Goal: Transaction & Acquisition: Purchase product/service

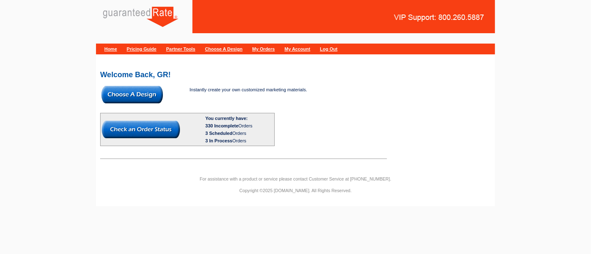
click at [152, 93] on img at bounding box center [131, 94] width 61 height 17
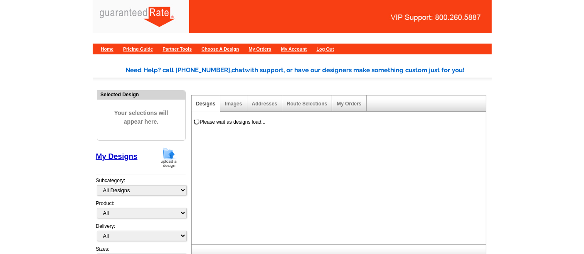
click at [169, 154] on img at bounding box center [169, 157] width 22 height 21
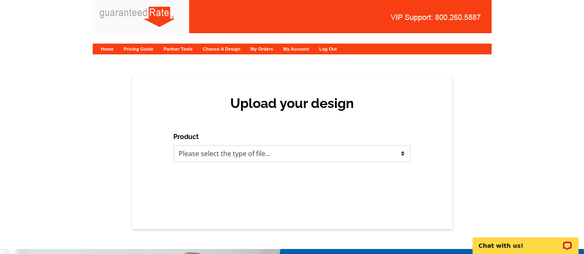
click at [312, 146] on select "Please select the type of file... Postcards Calendars Business Cards Letters an…" at bounding box center [292, 153] width 237 height 17
click at [298, 153] on select "Please select the type of file... Postcards Calendars Business Cards Letters an…" at bounding box center [292, 153] width 237 height 17
select select "1"
click at [174, 145] on select "Please select the type of file... Postcards Calendars Business Cards Letters an…" at bounding box center [292, 153] width 237 height 17
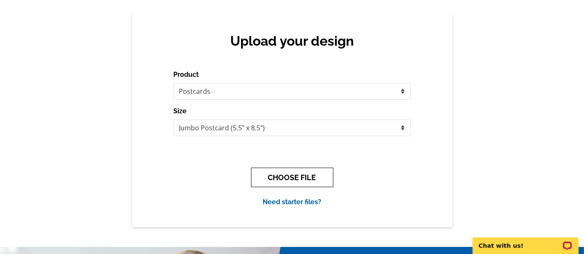
click at [284, 177] on button "CHOOSE FILE" at bounding box center [292, 178] width 82 height 20
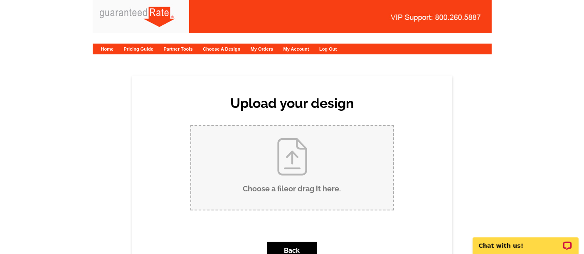
click at [270, 151] on input "Choose a file or drag it here ." at bounding box center [292, 168] width 202 height 84
type input "C:\fakepath\MNewman PC (1).pdf"
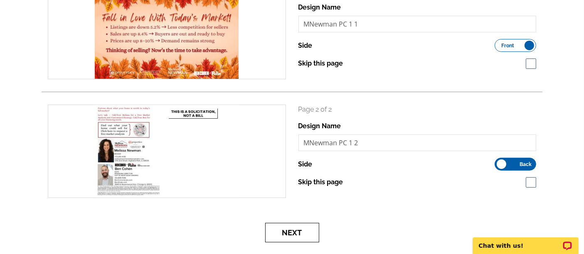
click at [284, 230] on button "Next" at bounding box center [292, 233] width 54 height 20
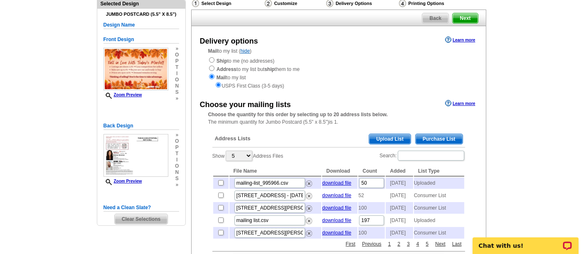
scroll to position [60, 0]
click at [396, 138] on span "Upload List" at bounding box center [389, 140] width 41 height 10
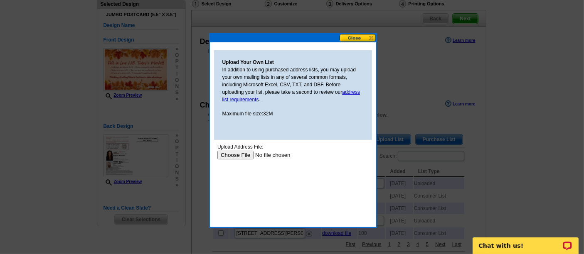
scroll to position [0, 0]
type input "C:\fakepath\[PERSON_NAME] Neighbor Mailing list 2025.xls"
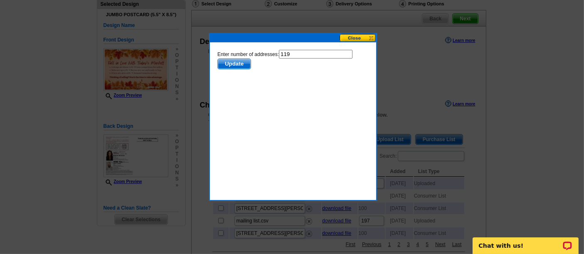
click at [304, 55] on input "119" at bounding box center [315, 54] width 74 height 9
type input "118"
click at [242, 62] on span "Update" at bounding box center [233, 64] width 33 height 10
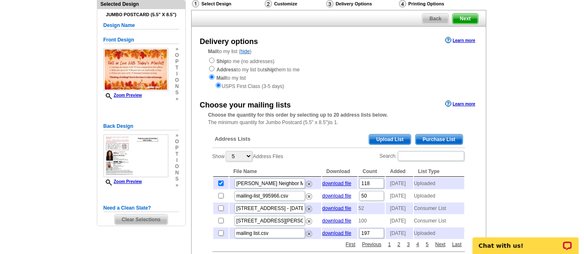
click at [397, 135] on span "Upload List" at bounding box center [389, 140] width 41 height 10
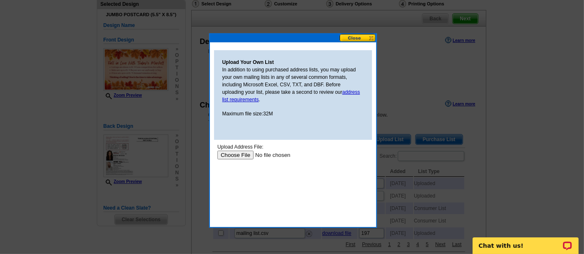
click at [244, 154] on input "file" at bounding box center [269, 155] width 105 height 9
type input "C:\fakepath\Clients and friends October 2025.xlsx"
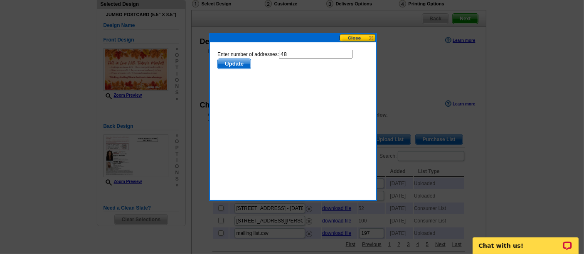
click at [296, 55] on input "48" at bounding box center [315, 54] width 74 height 9
type input "47"
click at [234, 62] on span "Update" at bounding box center [233, 64] width 33 height 10
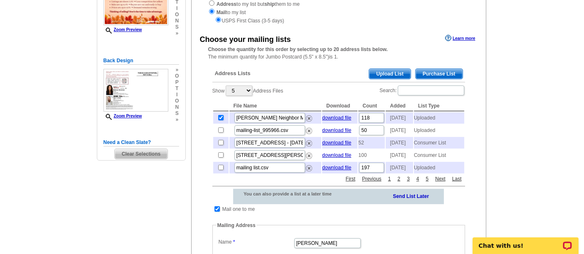
scroll to position [123, 0]
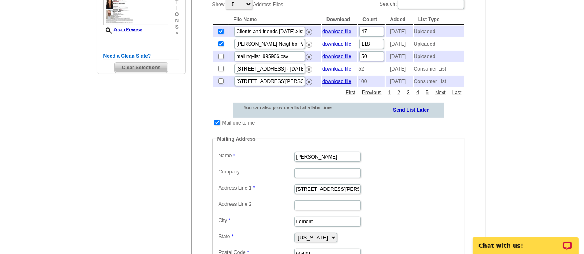
scroll to position [211, 0]
click at [217, 126] on input "checkbox" at bounding box center [216, 123] width 5 height 5
checkbox input "false"
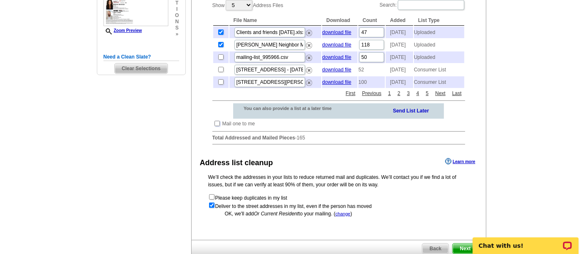
scroll to position [276, 0]
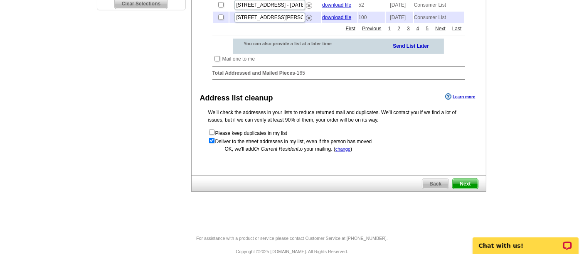
click at [466, 189] on span "Next" at bounding box center [464, 184] width 25 height 10
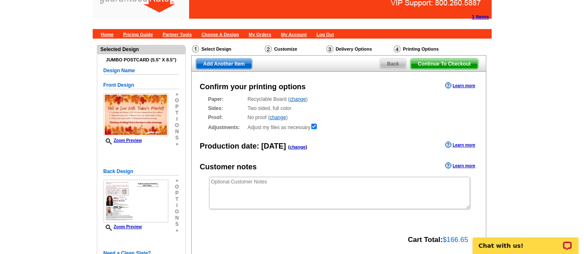
scroll to position [13, 0]
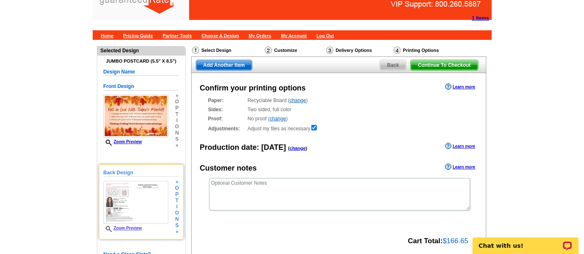
click at [137, 223] on div "Zoom Preview" at bounding box center [135, 206] width 65 height 51
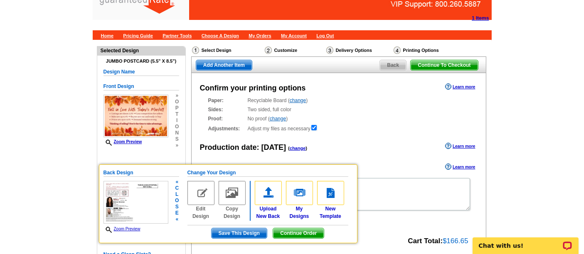
click at [124, 227] on link "Zoom Preview" at bounding box center [121, 229] width 37 height 5
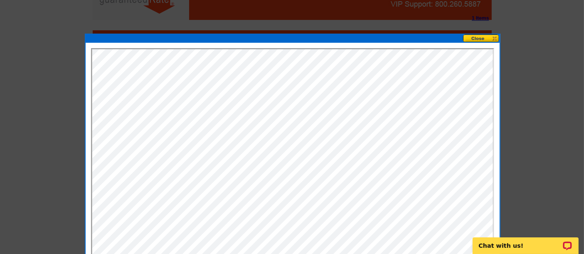
scroll to position [0, 0]
click at [474, 37] on button at bounding box center [481, 38] width 37 height 8
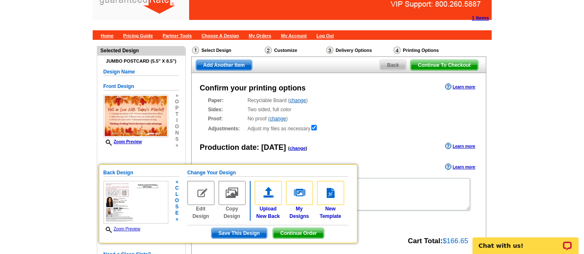
click at [297, 233] on span "Continue Order" at bounding box center [298, 233] width 51 height 10
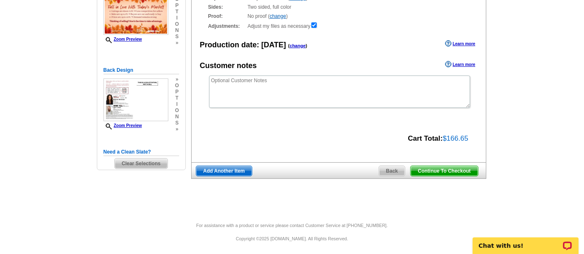
scroll to position [115, 0]
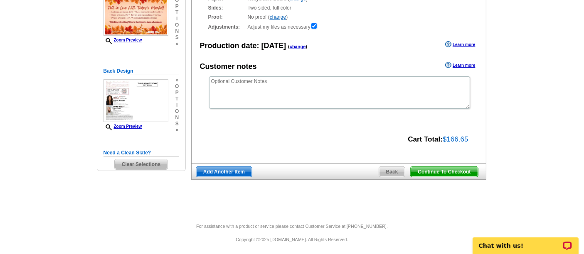
click at [432, 170] on span "Continue To Checkout" at bounding box center [443, 172] width 67 height 10
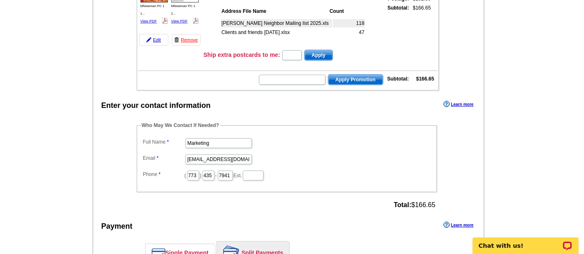
scroll to position [150, 0]
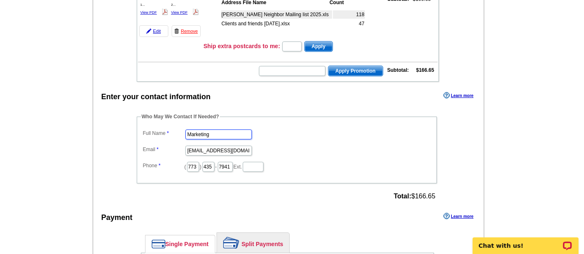
click at [228, 130] on input "Marketing" at bounding box center [218, 135] width 66 height 10
type input "Shelley Berner"
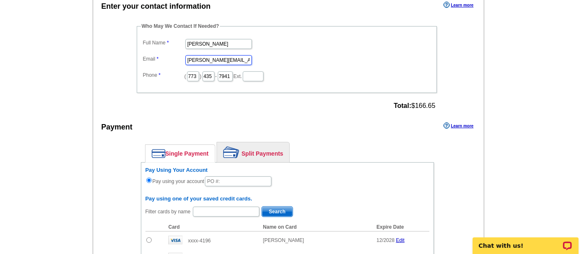
scroll to position [240, 0]
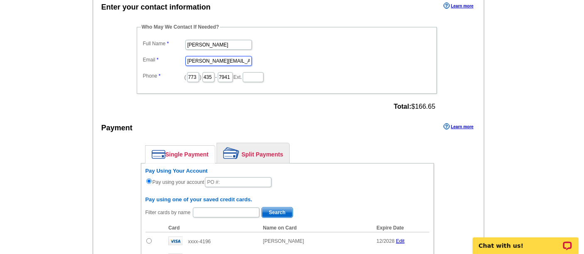
type input "shelley.berner@rate.com"
click at [255, 147] on link "Split Payments" at bounding box center [253, 153] width 72 height 20
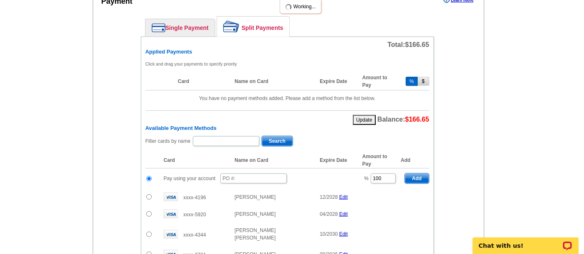
scroll to position [367, 0]
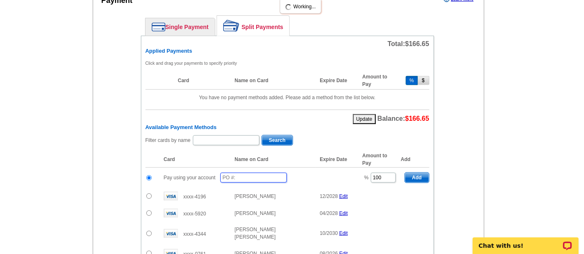
click at [259, 173] on input "text" at bounding box center [253, 178] width 66 height 10
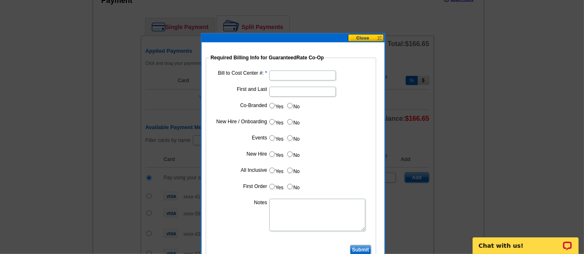
type input "10152025_1230_sb"
click at [317, 74] on input "Bill to Cost Center #:" at bounding box center [302, 76] width 66 height 10
paste input "1243"
type input "1243"
click at [280, 92] on input "First and Last" at bounding box center [302, 92] width 66 height 10
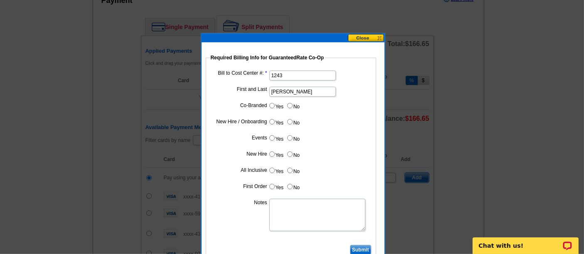
type input "Ben Cohen"
click at [271, 104] on input "Yes" at bounding box center [271, 105] width 5 height 5
radio input "true"
click at [284, 119] on input "Cost paid by cobrand" at bounding box center [302, 124] width 66 height 10
type input "50%"
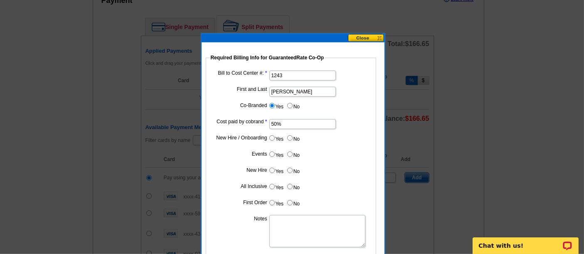
click at [291, 137] on input "No" at bounding box center [289, 137] width 5 height 5
radio input "true"
click at [288, 161] on dd "Yes No" at bounding box center [291, 156] width 162 height 13
click at [290, 154] on input "No" at bounding box center [289, 154] width 5 height 5
radio input "true"
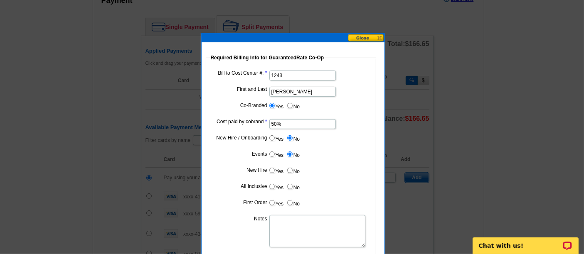
click at [292, 171] on label "No" at bounding box center [292, 171] width 13 height 10
click at [292, 171] on input "No" at bounding box center [289, 170] width 5 height 5
radio input "true"
click at [288, 190] on dd "Yes No" at bounding box center [291, 188] width 162 height 13
click at [289, 187] on input "No" at bounding box center [289, 186] width 5 height 5
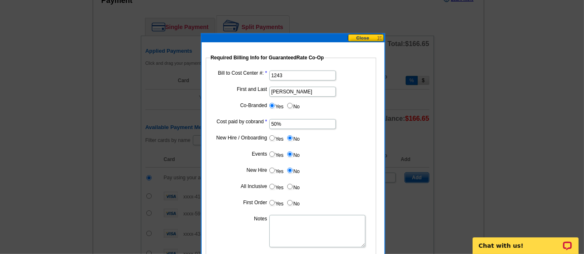
radio input "true"
click at [288, 200] on input "No" at bounding box center [289, 202] width 5 height 5
radio input "true"
click at [319, 235] on textarea "Notes" at bounding box center [317, 231] width 96 height 32
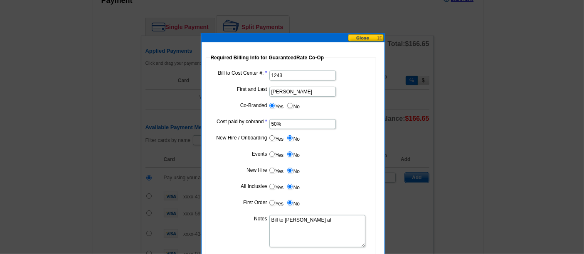
paste textarea "1243"
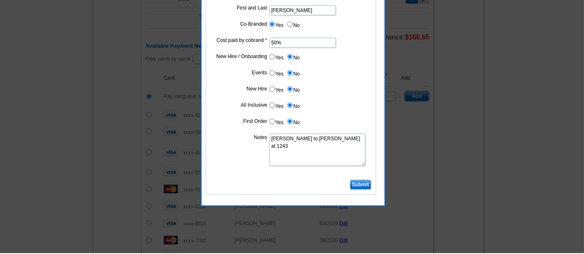
scroll to position [447, 0]
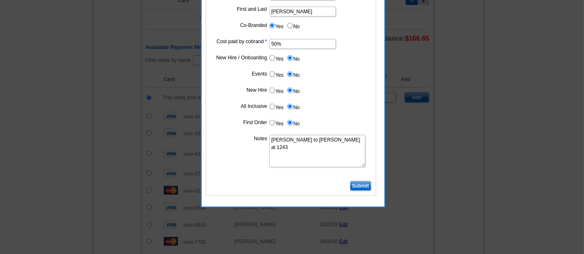
type textarea "Bill to Ben Cohen at 1243"
click at [361, 184] on input "Submit" at bounding box center [360, 186] width 21 height 10
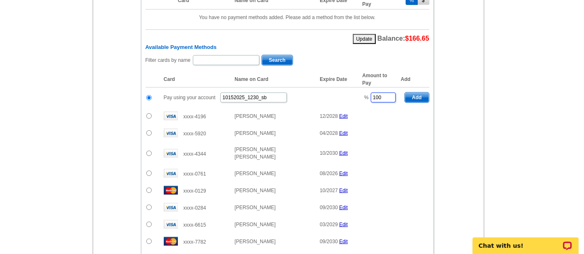
drag, startPoint x: 390, startPoint y: 91, endPoint x: 352, endPoint y: 92, distance: 37.8
click at [352, 92] on tr "Pay using your account 10152025_1230_sb % 100 Add" at bounding box center [287, 98] width 284 height 20
click at [421, 93] on span "Add" at bounding box center [417, 98] width 24 height 10
type input "100"
click at [231, 50] on div "Available Payment Methods Filter cards by name Search Card Name on Card Expire …" at bounding box center [287, 176] width 284 height 265
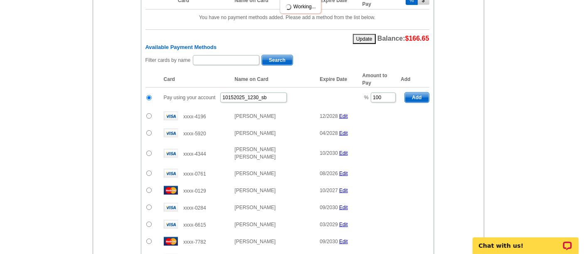
radio input "false"
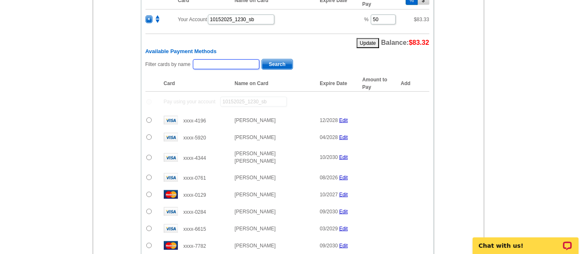
click at [223, 59] on input "text" at bounding box center [226, 64] width 66 height 10
type input "Newman"
click at [273, 59] on span "Search" at bounding box center [277, 64] width 31 height 10
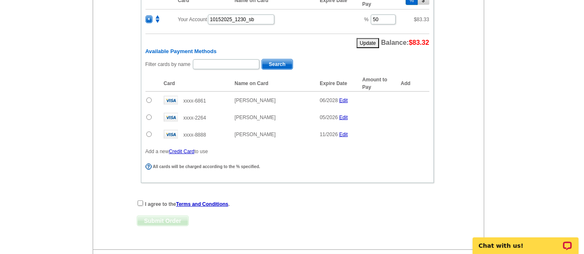
click at [148, 98] on input "radio" at bounding box center [148, 100] width 5 height 5
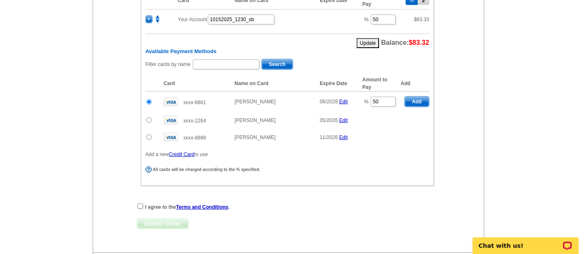
click at [424, 97] on span "Add" at bounding box center [417, 102] width 24 height 10
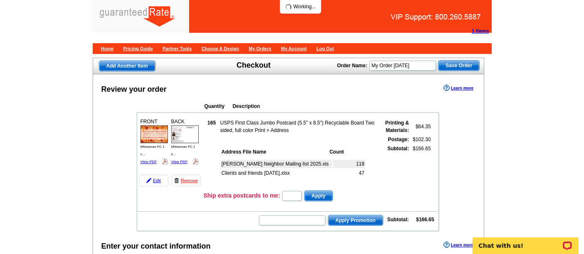
radio input "false"
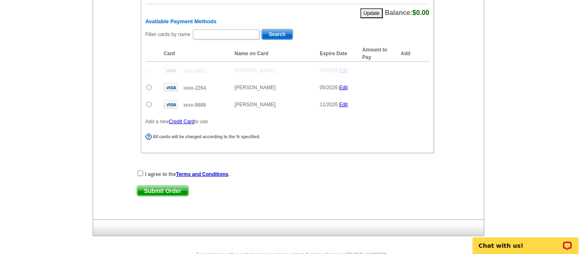
scroll to position [497, 0]
click at [139, 171] on input "checkbox" at bounding box center [139, 173] width 5 height 5
checkbox input "true"
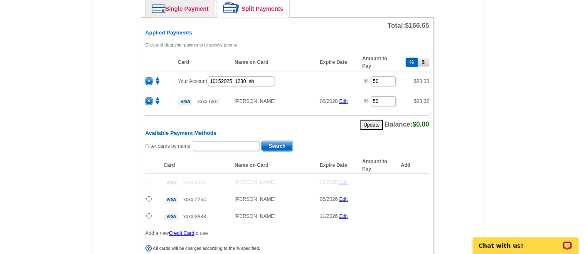
scroll to position [518, 0]
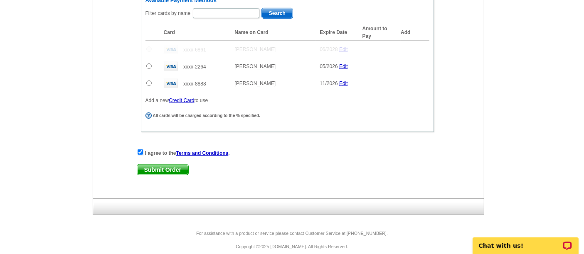
click at [165, 165] on span "Submit Order" at bounding box center [162, 170] width 51 height 10
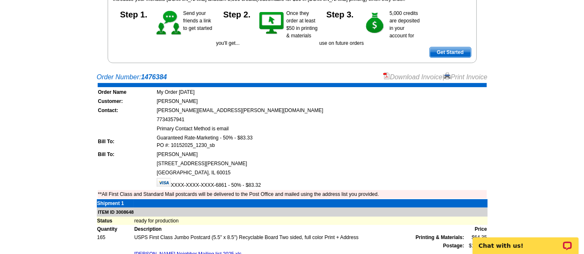
scroll to position [105, 0]
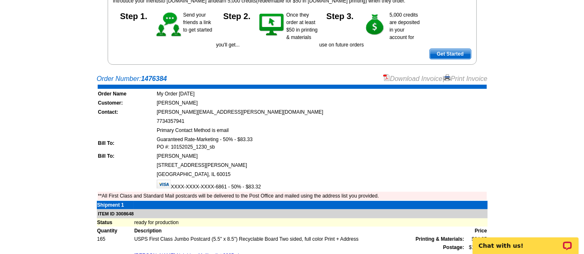
click at [402, 77] on link "Download Invoice" at bounding box center [412, 78] width 59 height 7
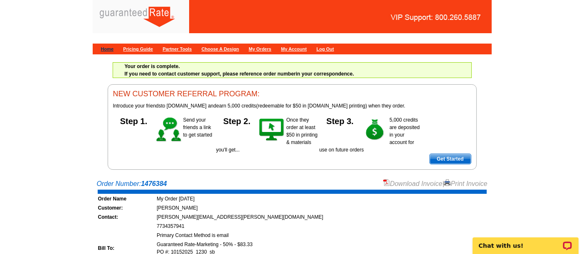
click at [108, 49] on link "Home" at bounding box center [107, 49] width 13 height 5
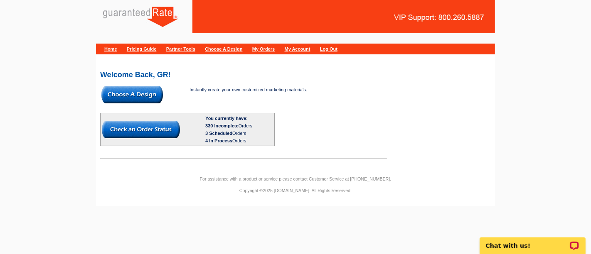
drag, startPoint x: 0, startPoint y: 0, endPoint x: 373, endPoint y: 243, distance: 445.7
click at [373, 214] on html "Home Pricing Guide Partner Tools Choose A Design My Orders My Account Log Out W…" at bounding box center [295, 107] width 591 height 214
click at [136, 89] on img at bounding box center [131, 94] width 61 height 17
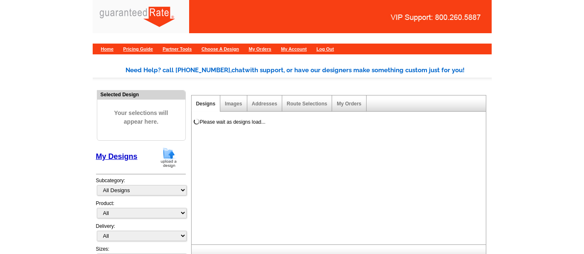
click at [171, 155] on img at bounding box center [169, 157] width 22 height 21
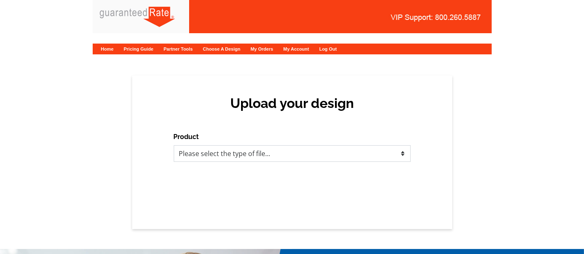
click at [206, 154] on select "Please select the type of file... Postcards Calendars Business Cards Letters an…" at bounding box center [292, 153] width 237 height 17
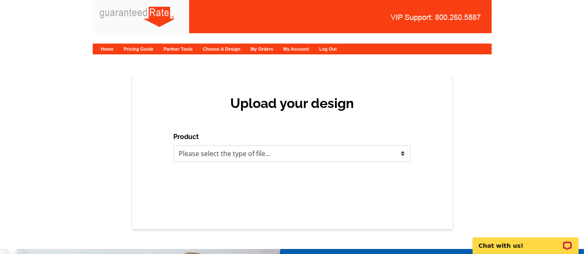
select select "1"
click at [174, 145] on select "Please select the type of file... Postcards Calendars Business Cards Letters an…" at bounding box center [292, 153] width 237 height 17
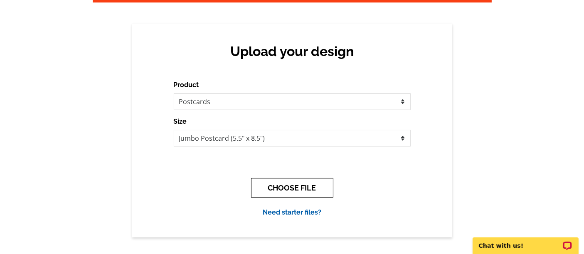
click at [286, 180] on button "CHOOSE FILE" at bounding box center [292, 188] width 82 height 20
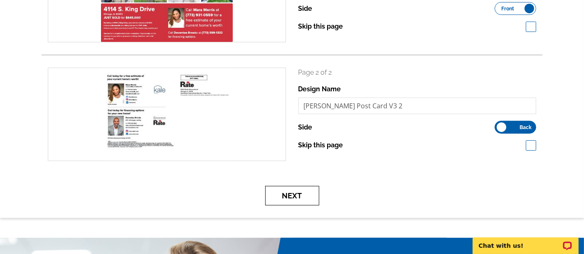
scroll to position [186, 0]
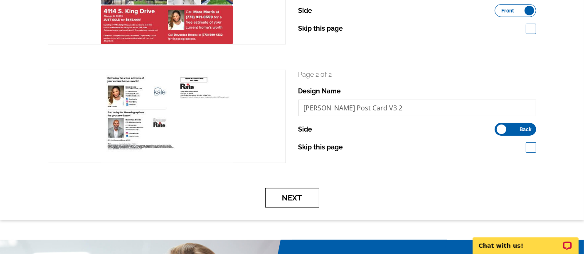
click at [287, 206] on button "Next" at bounding box center [292, 198] width 54 height 20
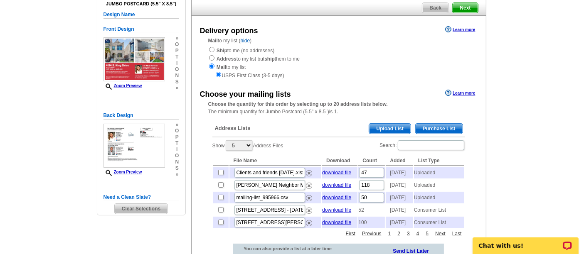
scroll to position [71, 0]
click at [424, 125] on span "Purchase List" at bounding box center [438, 128] width 47 height 10
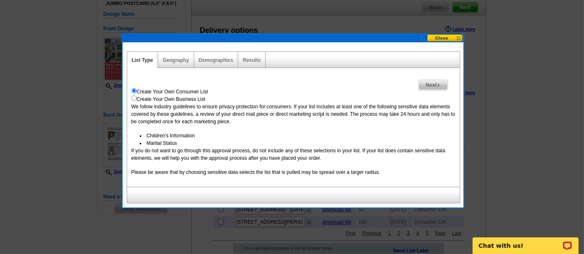
click at [431, 85] on span "Next" at bounding box center [432, 85] width 29 height 10
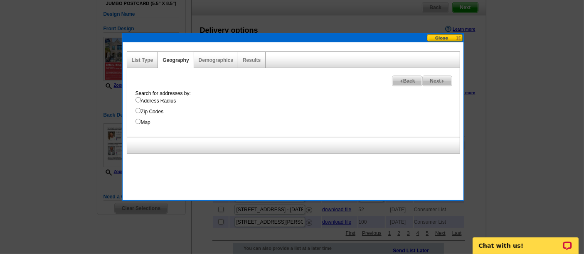
click at [145, 123] on label "Map" at bounding box center [297, 122] width 324 height 7
click at [141, 123] on input "Map" at bounding box center [137, 121] width 5 height 5
radio input "true"
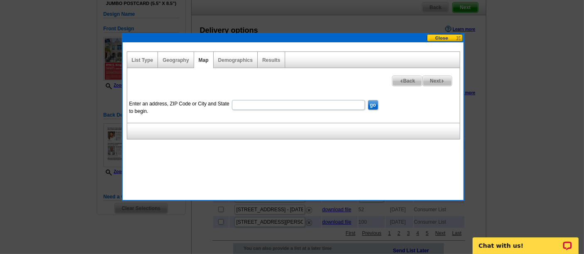
click at [304, 107] on input "Enter an address, ZIP Code or City and State to begin." at bounding box center [298, 105] width 133 height 10
paste input "105 E 47th St, Chicago, IL 60653"
type input "105 E 47th St, Chicago, IL 60653"
click at [369, 103] on input "go" at bounding box center [373, 105] width 10 height 10
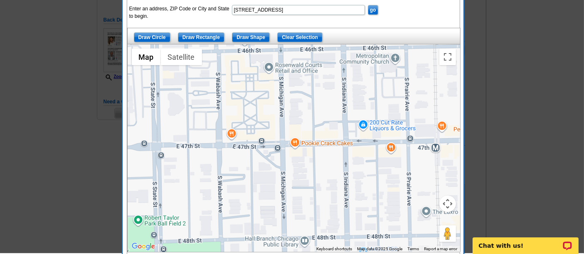
scroll to position [164, 0]
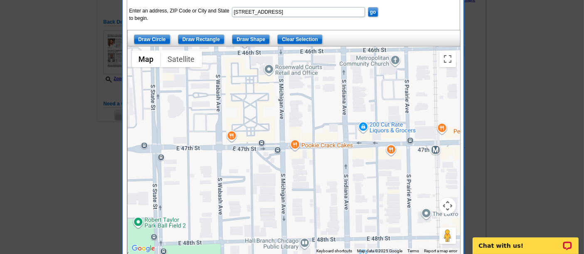
click at [447, 208] on button "Map camera controls" at bounding box center [447, 206] width 17 height 17
click at [426, 226] on button "Zoom out" at bounding box center [426, 226] width 17 height 17
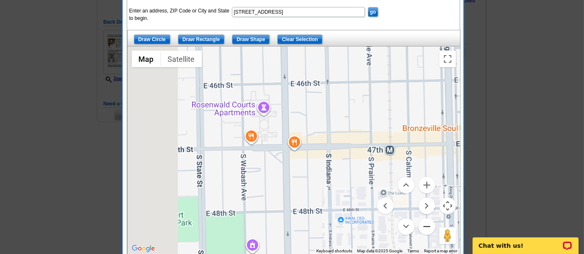
click at [426, 226] on button "Zoom out" at bounding box center [426, 226] width 17 height 17
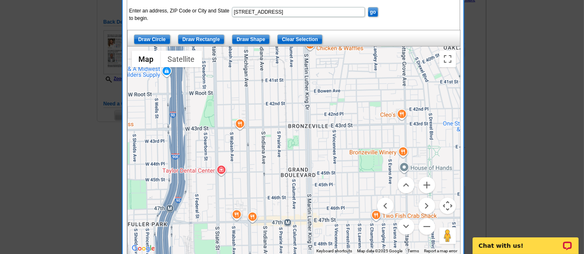
drag, startPoint x: 392, startPoint y: 125, endPoint x: 350, endPoint y: 199, distance: 84.1
click at [350, 199] on div at bounding box center [294, 151] width 332 height 208
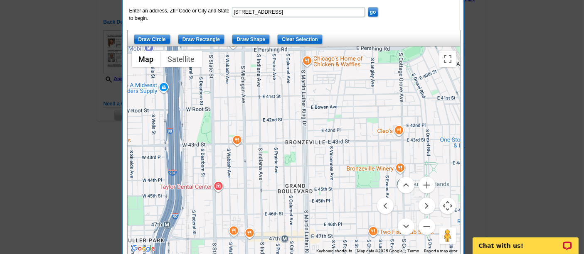
drag, startPoint x: 314, startPoint y: 178, endPoint x: 311, endPoint y: 195, distance: 17.3
click at [311, 195] on div at bounding box center [294, 151] width 332 height 208
click at [241, 35] on input "Draw Shape" at bounding box center [251, 39] width 38 height 10
click at [244, 236] on div at bounding box center [294, 151] width 332 height 208
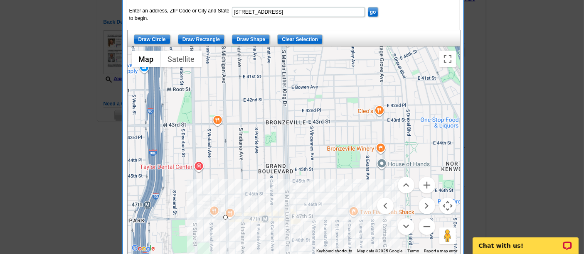
drag, startPoint x: 344, startPoint y: 233, endPoint x: 323, endPoint y: 212, distance: 30.0
click at [323, 212] on div at bounding box center [294, 151] width 332 height 208
click at [337, 216] on div at bounding box center [294, 151] width 332 height 208
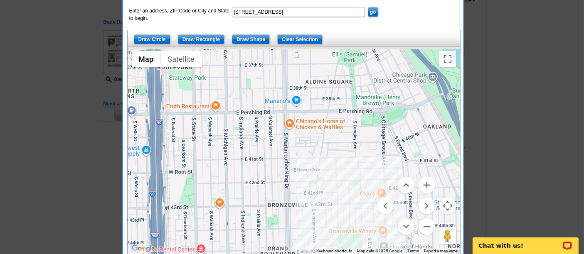
drag, startPoint x: 335, startPoint y: 118, endPoint x: 338, endPoint y: 202, distance: 83.9
click at [338, 202] on div at bounding box center [294, 151] width 332 height 208
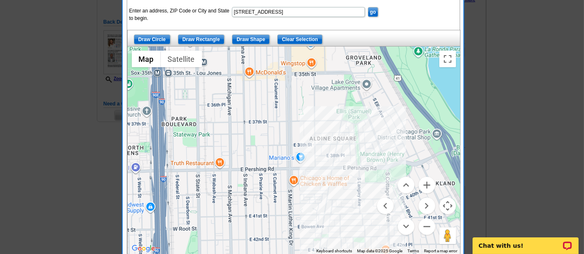
drag, startPoint x: 337, startPoint y: 154, endPoint x: 341, endPoint y: 214, distance: 60.4
click at [341, 214] on div at bounding box center [294, 151] width 332 height 208
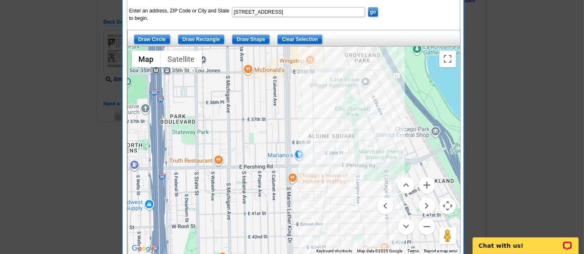
click at [334, 69] on div at bounding box center [294, 151] width 332 height 208
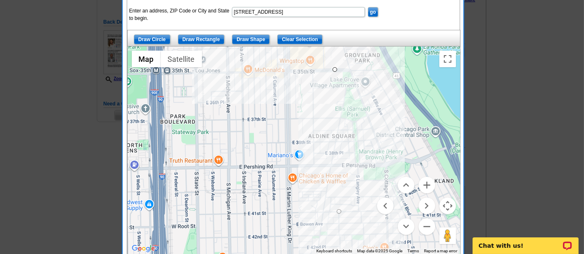
click at [226, 71] on div at bounding box center [294, 151] width 332 height 208
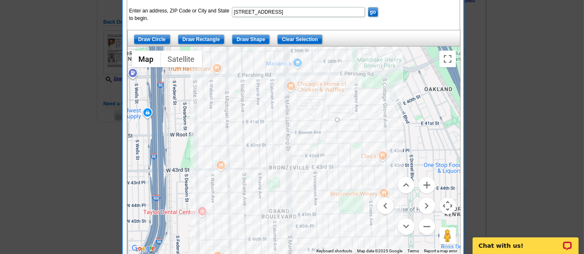
drag, startPoint x: 229, startPoint y: 157, endPoint x: 227, endPoint y: 65, distance: 91.8
click at [227, 65] on div at bounding box center [294, 151] width 332 height 208
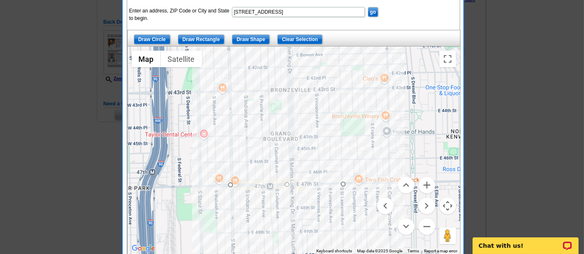
drag, startPoint x: 226, startPoint y: 163, endPoint x: 229, endPoint y: 80, distance: 83.1
click at [229, 80] on div at bounding box center [294, 151] width 332 height 208
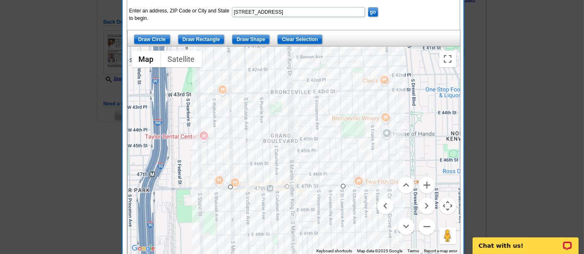
click at [230, 184] on div at bounding box center [294, 151] width 332 height 208
click at [426, 231] on button "Zoom out" at bounding box center [426, 226] width 17 height 17
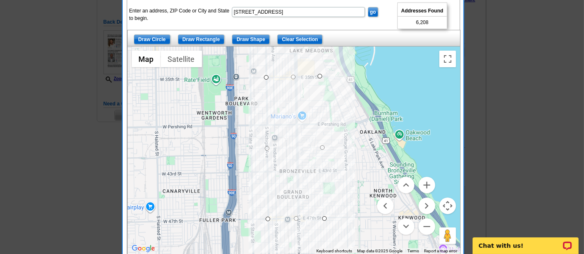
drag, startPoint x: 370, startPoint y: 159, endPoint x: 375, endPoint y: 207, distance: 48.8
click at [375, 207] on div at bounding box center [294, 151] width 332 height 208
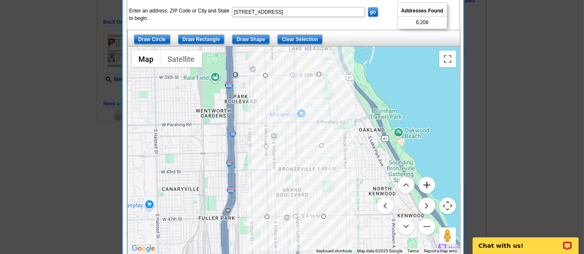
click at [426, 183] on button "Zoom in" at bounding box center [426, 185] width 17 height 17
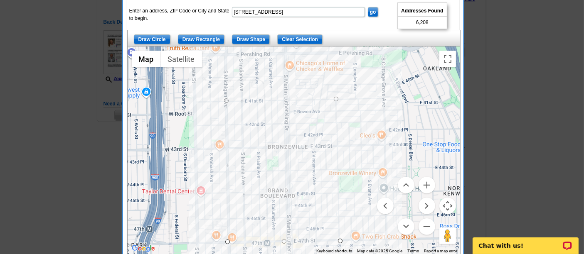
drag, startPoint x: 350, startPoint y: 167, endPoint x: 334, endPoint y: 114, distance: 55.5
click at [334, 114] on div at bounding box center [294, 151] width 332 height 208
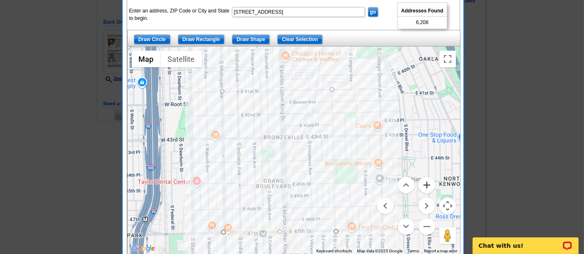
click at [422, 184] on button "Zoom in" at bounding box center [426, 185] width 17 height 17
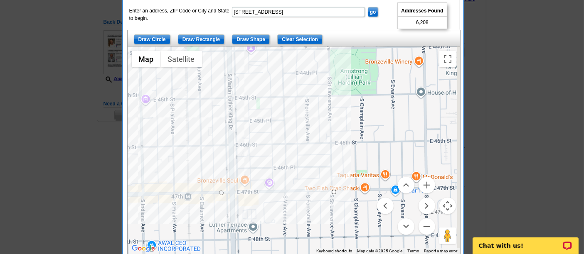
drag, startPoint x: 346, startPoint y: 219, endPoint x: 297, endPoint y: 89, distance: 138.8
click at [297, 89] on div at bounding box center [294, 151] width 332 height 208
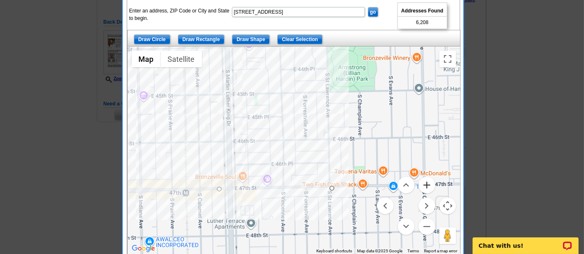
click at [430, 180] on button "Zoom in" at bounding box center [426, 185] width 17 height 17
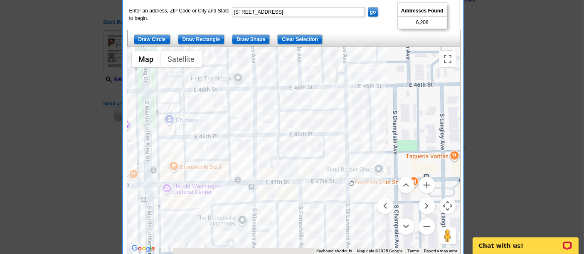
drag, startPoint x: 329, startPoint y: 201, endPoint x: 310, endPoint y: 158, distance: 47.2
click at [310, 158] on div at bounding box center [294, 151] width 332 height 208
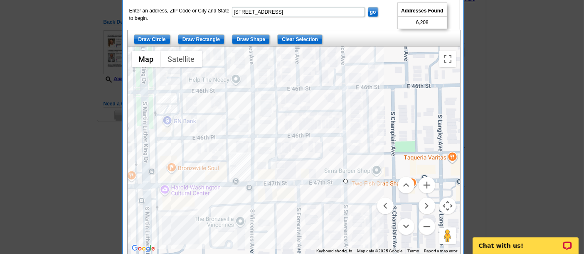
drag, startPoint x: 347, startPoint y: 183, endPoint x: 343, endPoint y: 179, distance: 6.5
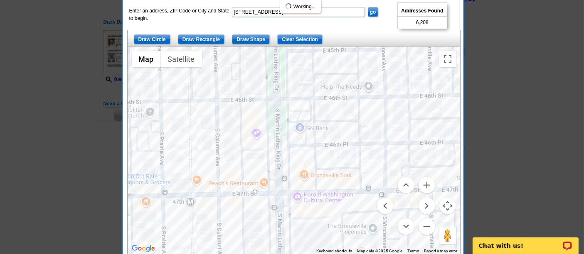
drag, startPoint x: 258, startPoint y: 190, endPoint x: 384, endPoint y: 196, distance: 126.0
click at [384, 196] on div "Map Terrain Satellite Labels Keyboard shortcuts Map Data Map data ©2025 Google …" at bounding box center [294, 151] width 332 height 208
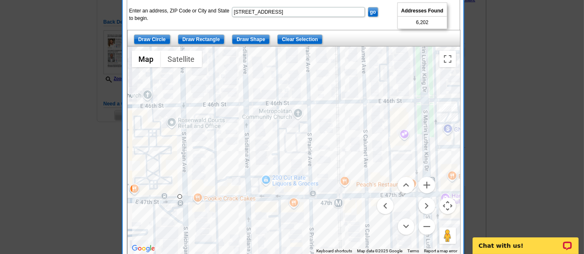
drag, startPoint x: 234, startPoint y: 187, endPoint x: 377, endPoint y: 186, distance: 142.9
click at [377, 186] on div "Map Terrain Satellite Labels Keyboard shortcuts Map Data Map data ©2025 Google …" at bounding box center [294, 151] width 332 height 208
drag, startPoint x: 179, startPoint y: 193, endPoint x: 187, endPoint y: 196, distance: 8.9
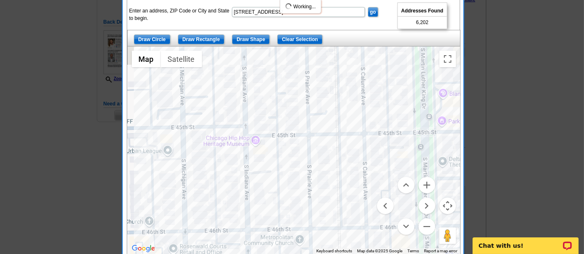
drag, startPoint x: 236, startPoint y: 133, endPoint x: 232, endPoint y: 257, distance: 123.8
click at [232, 254] on html "1 Items Home Pricing Guide Partner Tools Choose A Design My Orders My Account L…" at bounding box center [292, 156] width 584 height 641
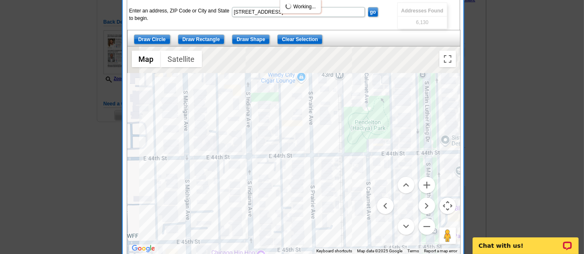
drag, startPoint x: 229, startPoint y: 152, endPoint x: 234, endPoint y: 276, distance: 123.4
click at [234, 254] on html "1 Items Home Pricing Guide Partner Tools Choose A Design My Orders My Account L…" at bounding box center [292, 156] width 584 height 641
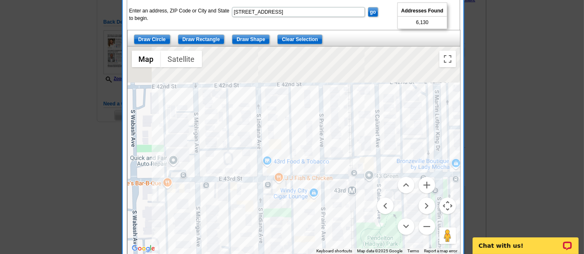
drag, startPoint x: 235, startPoint y: 135, endPoint x: 257, endPoint y: 263, distance: 129.5
click at [257, 254] on html "1 Items Home Pricing Guide Partner Tools Choose A Design My Orders My Account L…" at bounding box center [292, 156] width 584 height 641
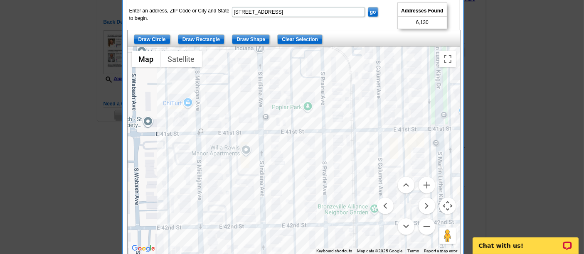
drag, startPoint x: 258, startPoint y: 185, endPoint x: 258, endPoint y: 253, distance: 68.1
click at [258, 253] on div at bounding box center [294, 151] width 332 height 208
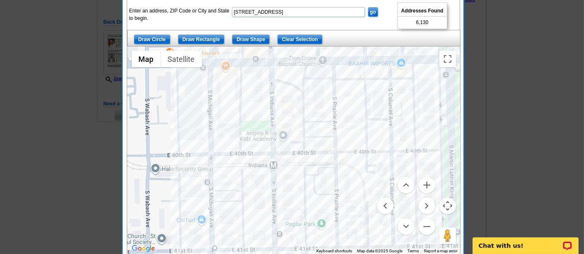
drag, startPoint x: 272, startPoint y: 143, endPoint x: 287, endPoint y: 262, distance: 119.3
click at [287, 254] on html "1 Items Home Pricing Guide Partner Tools Choose A Design My Orders My Account L…" at bounding box center [292, 156] width 584 height 641
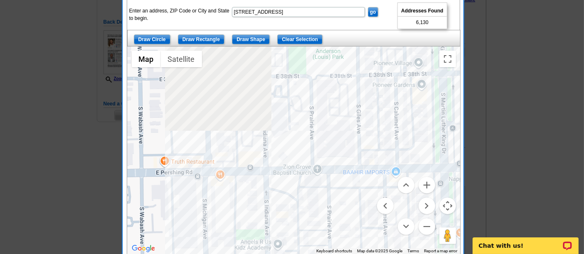
drag, startPoint x: 283, startPoint y: 142, endPoint x: 277, endPoint y: 255, distance: 113.1
click at [277, 254] on html "1 Items Home Pricing Guide Partner Tools Choose A Design My Orders My Account L…" at bounding box center [292, 156] width 584 height 641
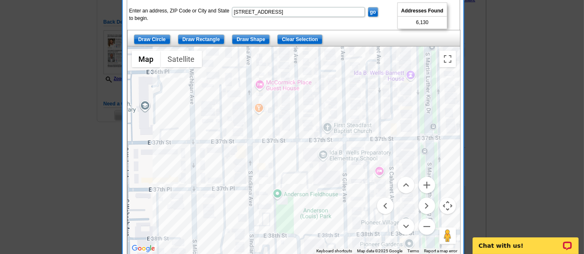
drag, startPoint x: 275, startPoint y: 130, endPoint x: 268, endPoint y: 275, distance: 145.5
click at [268, 254] on html "1 Items Home Pricing Guide Partner Tools Choose A Design My Orders My Account L…" at bounding box center [292, 156] width 584 height 641
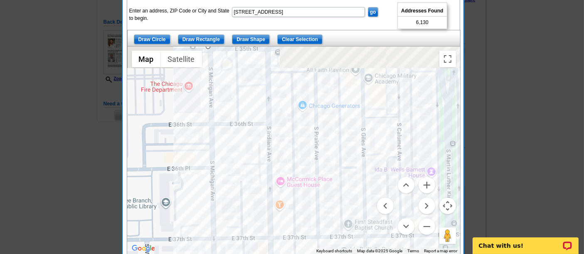
drag, startPoint x: 257, startPoint y: 142, endPoint x: 277, endPoint y: 257, distance: 116.8
click at [277, 254] on html "1 Items Home Pricing Guide Partner Tools Choose A Design My Orders My Account L…" at bounding box center [292, 156] width 584 height 641
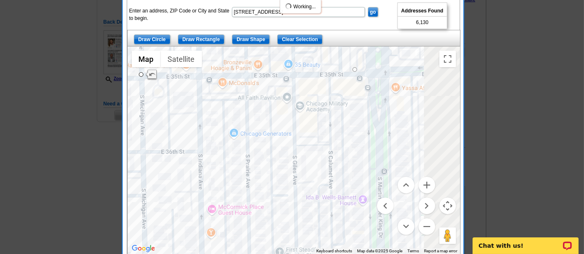
drag, startPoint x: 313, startPoint y: 96, endPoint x: 227, endPoint y: 108, distance: 87.2
click at [227, 108] on div at bounding box center [294, 151] width 332 height 208
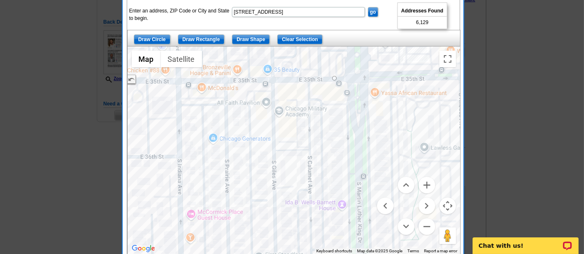
drag, startPoint x: 332, startPoint y: 74, endPoint x: 333, endPoint y: 78, distance: 4.2
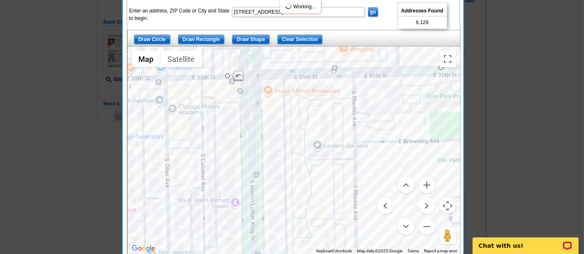
drag, startPoint x: 375, startPoint y: 113, endPoint x: 255, endPoint y: 112, distance: 120.4
click at [255, 112] on div at bounding box center [294, 151] width 332 height 208
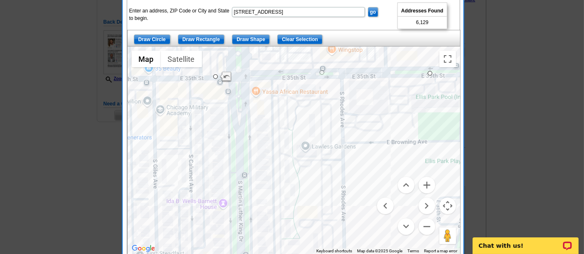
drag, startPoint x: 428, startPoint y: 67, endPoint x: 429, endPoint y: 73, distance: 5.9
click at [428, 229] on button "Zoom out" at bounding box center [426, 226] width 17 height 17
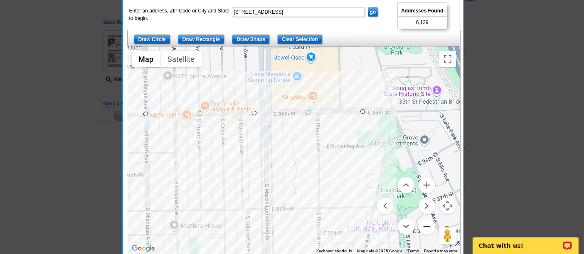
click at [428, 229] on button "Zoom out" at bounding box center [426, 226] width 17 height 17
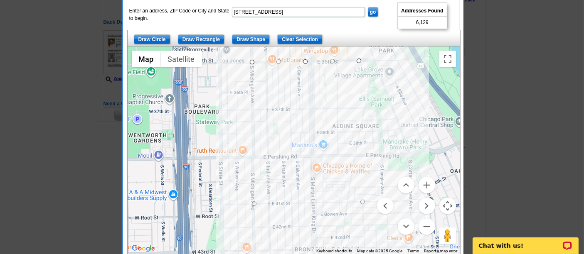
drag, startPoint x: 304, startPoint y: 204, endPoint x: 336, endPoint y: 132, distance: 79.6
click at [336, 132] on div at bounding box center [294, 151] width 332 height 208
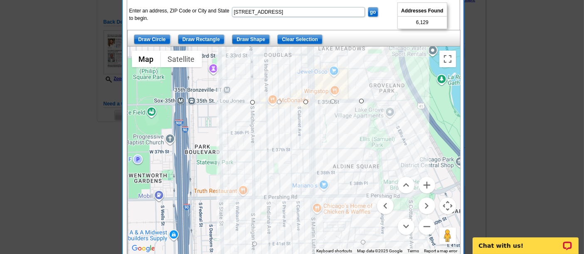
drag, startPoint x: 358, startPoint y: 58, endPoint x: 360, endPoint y: 98, distance: 40.4
click at [427, 221] on button "Zoom out" at bounding box center [426, 226] width 17 height 17
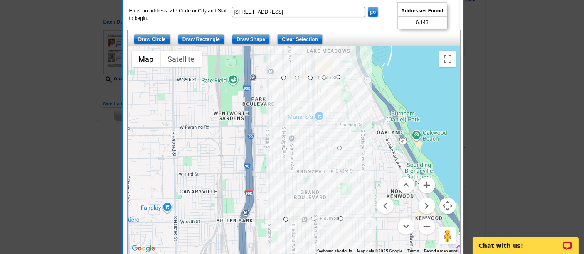
drag, startPoint x: 336, startPoint y: 211, endPoint x: 346, endPoint y: 155, distance: 56.7
click at [346, 155] on div at bounding box center [294, 151] width 332 height 208
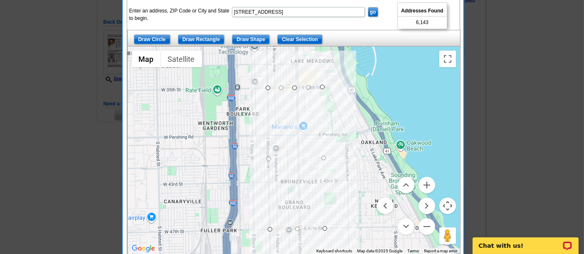
drag, startPoint x: 391, startPoint y: 132, endPoint x: 375, endPoint y: 143, distance: 19.5
click at [375, 143] on div at bounding box center [294, 151] width 332 height 208
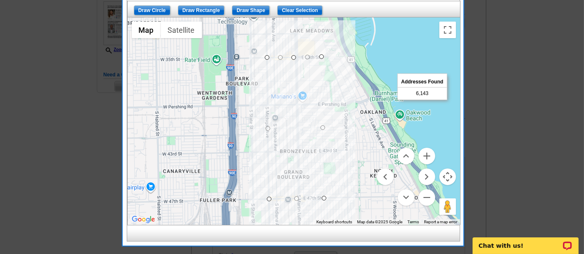
scroll to position [194, 0]
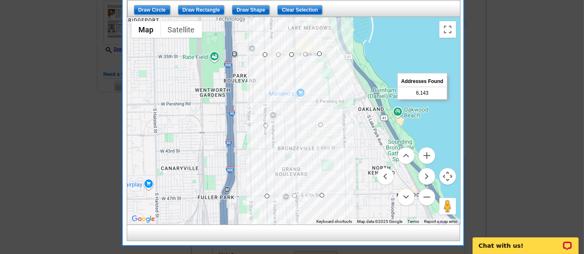
drag, startPoint x: 341, startPoint y: 133, endPoint x: 337, endPoint y: 131, distance: 4.3
click at [337, 131] on div at bounding box center [294, 121] width 332 height 208
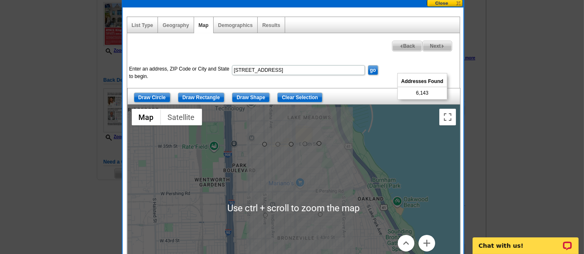
scroll to position [107, 0]
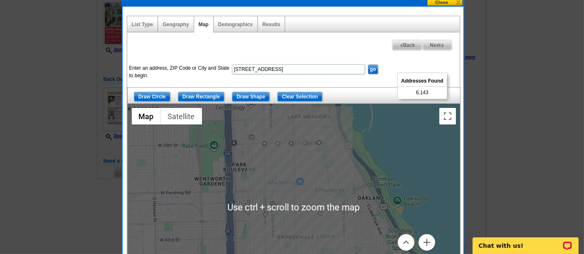
click at [429, 42] on span "Next" at bounding box center [436, 45] width 29 height 10
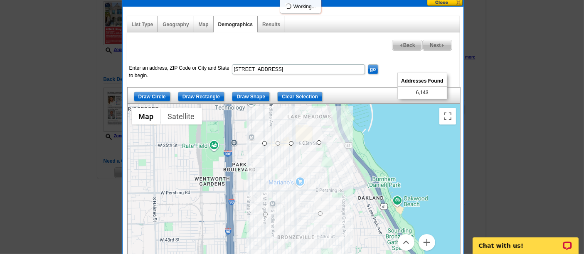
select select
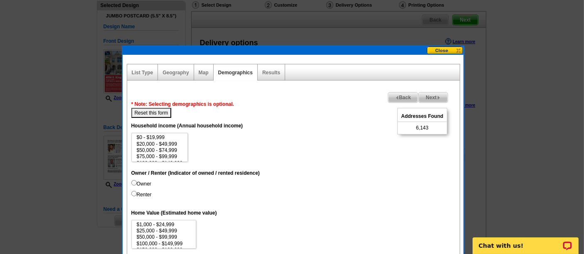
scroll to position [55, 0]
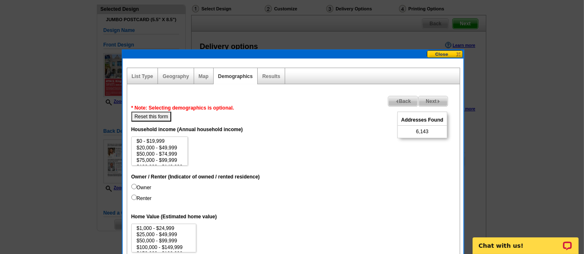
click at [432, 102] on span "Next" at bounding box center [432, 101] width 29 height 10
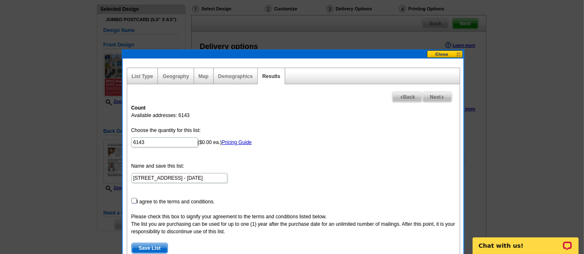
click at [133, 199] on input "checkbox" at bounding box center [133, 200] width 5 height 5
checkbox input "true"
click at [152, 243] on span "Save List" at bounding box center [150, 248] width 36 height 10
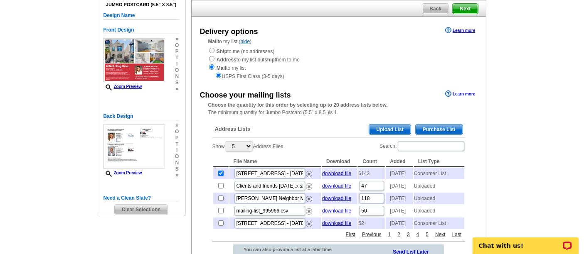
scroll to position [69, 0]
